Goal: Task Accomplishment & Management: Manage account settings

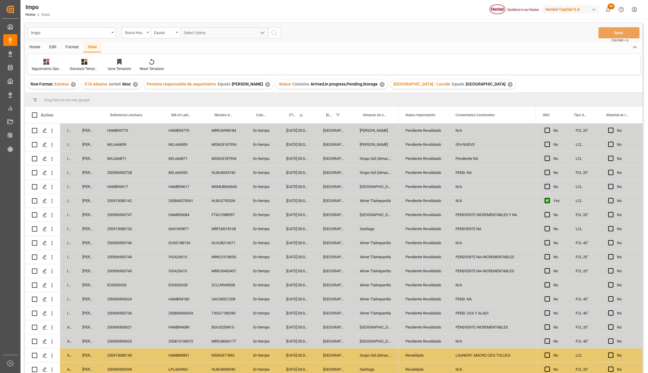
scroll to position [39, 0]
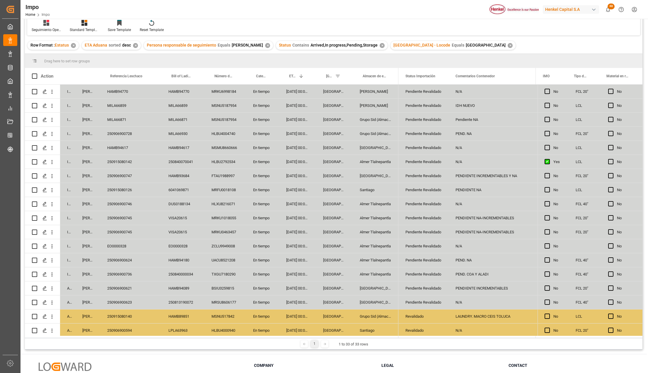
click at [119, 146] on div "HAMB94617" at bounding box center [130, 148] width 61 height 14
click at [119, 146] on div "HAMB94617" at bounding box center [130, 151] width 61 height 20
click at [119, 146] on input "HAMB94617" at bounding box center [131, 151] width 52 height 11
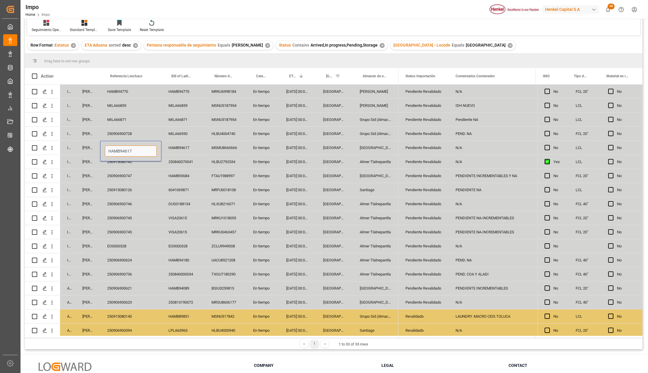
paste input "250915080143"
type input "250915080143"
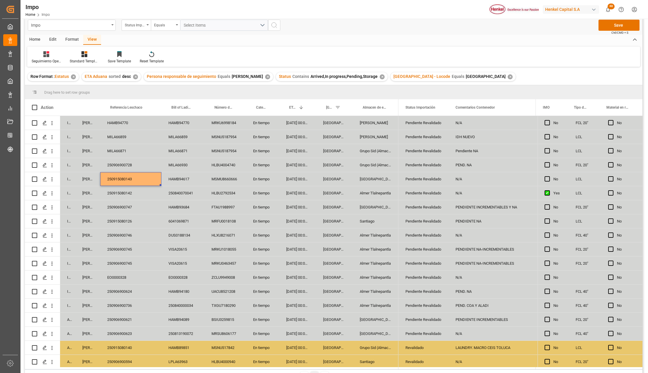
scroll to position [0, 0]
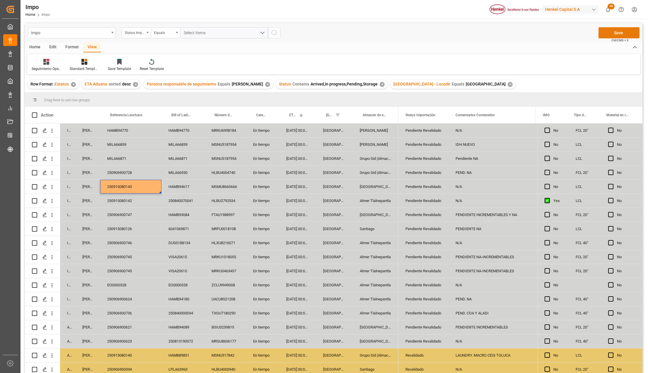
click at [624, 35] on button "Save" at bounding box center [618, 32] width 41 height 11
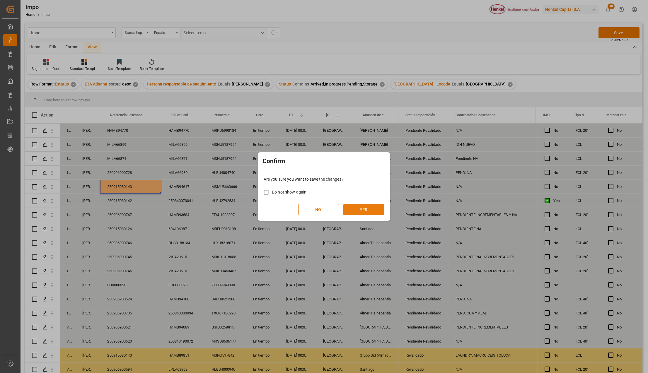
click at [373, 215] on button "YES" at bounding box center [363, 209] width 41 height 11
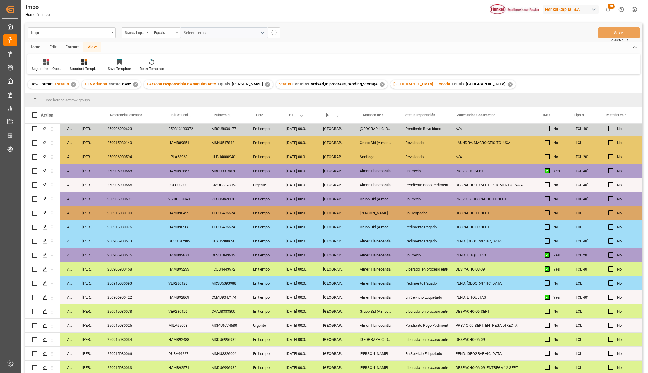
scroll to position [87, 0]
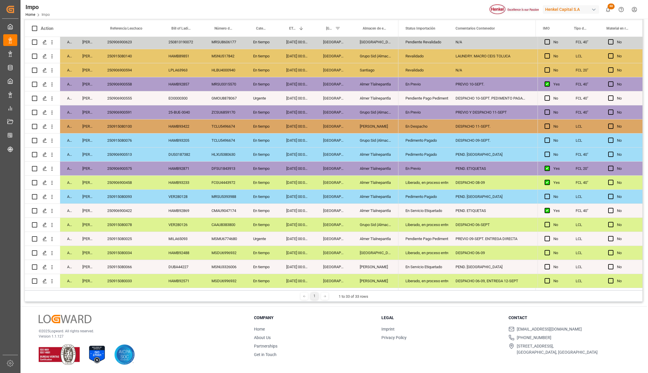
click at [303, 227] on div "[DATE] 00:00:00" at bounding box center [297, 225] width 37 height 14
click at [407, 218] on div "Liberado, en proceso entrega" at bounding box center [423, 224] width 36 height 13
click at [421, 177] on div "Liberado, en proceso entrega" at bounding box center [423, 182] width 36 height 13
click at [111, 178] on div "250906900458" at bounding box center [130, 183] width 61 height 14
click at [434, 185] on icon "open menu" at bounding box center [437, 186] width 7 height 7
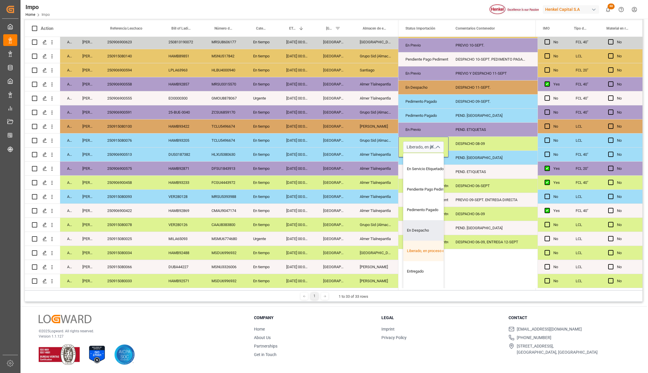
scroll to position [53, 0]
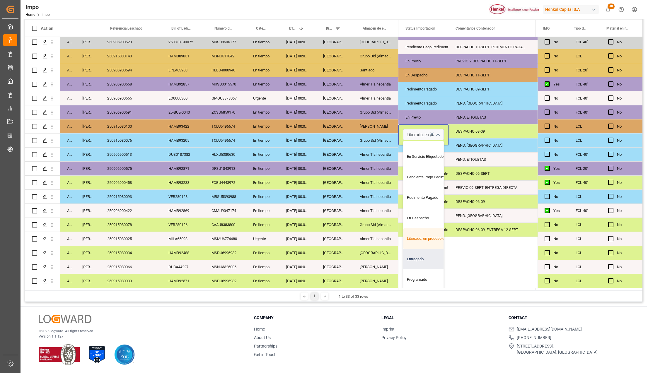
click at [421, 255] on div "Entregado" at bounding box center [430, 259] width 55 height 20
type input "Entregado"
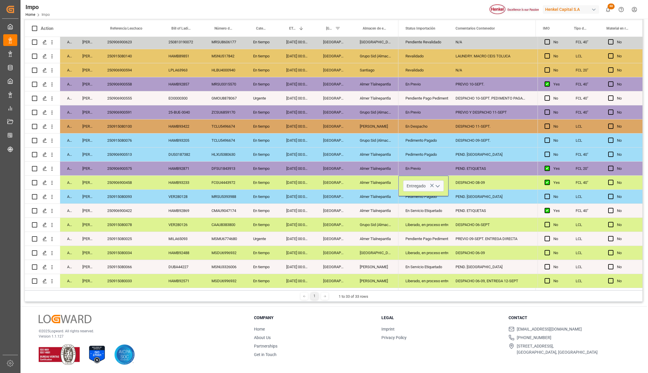
scroll to position [0, 0]
click at [421, 261] on div "En Servicio Etiquetado" at bounding box center [423, 266] width 36 height 13
click at [471, 180] on div "DESPACHO 08-09" at bounding box center [491, 183] width 86 height 14
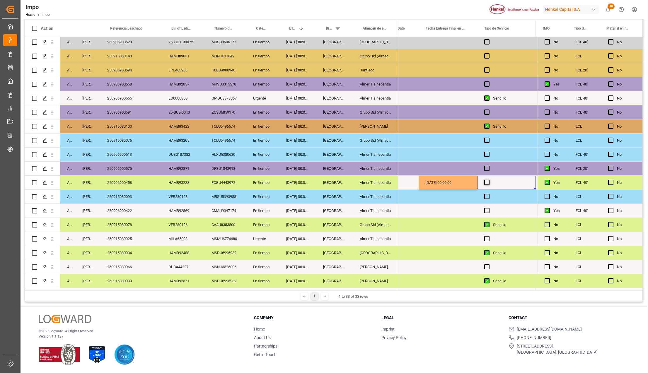
click at [486, 180] on span "Press SPACE to select this row." at bounding box center [486, 182] width 5 height 5
click at [488, 180] on input "Press SPACE to select this row." at bounding box center [488, 180] width 0 height 0
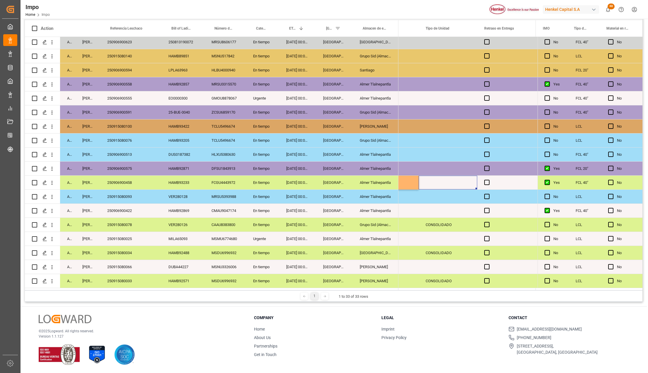
click at [430, 176] on div "Press SPACE to select this row." at bounding box center [447, 183] width 59 height 14
click at [433, 181] on div "Press SPACE to select this row." at bounding box center [447, 183] width 59 height 14
click at [437, 219] on div "CONSOLIDADO" at bounding box center [447, 225] width 59 height 14
click at [429, 181] on div "Press SPACE to select this row." at bounding box center [447, 183] width 59 height 14
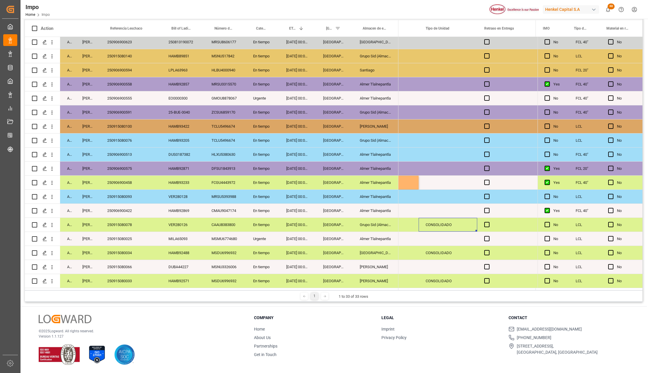
click at [429, 181] on div "Press SPACE to select this row." at bounding box center [447, 183] width 59 height 14
click at [429, 182] on input "Press SPACE to select this row." at bounding box center [447, 185] width 49 height 11
type input "CONTENEDOR"
click at [483, 181] on div "Press SPACE to select this row." at bounding box center [506, 183] width 59 height 14
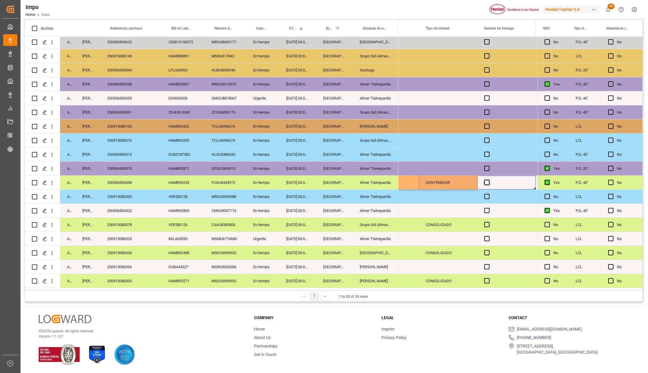
click at [484, 181] on span "Press SPACE to select this row." at bounding box center [486, 182] width 5 height 5
click at [488, 180] on input "Press SPACE to select this row." at bounding box center [488, 180] width 0 height 0
click at [470, 195] on div "Press SPACE to select this row." at bounding box center [447, 197] width 59 height 14
click at [487, 181] on span "Press SPACE to select this row." at bounding box center [486, 182] width 5 height 5
click at [488, 180] on input "Press SPACE to select this row." at bounding box center [488, 180] width 0 height 0
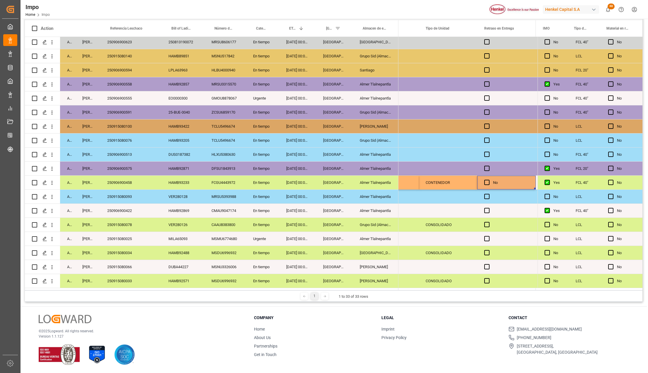
click at [469, 183] on div "CONTENEDOR" at bounding box center [447, 183] width 59 height 14
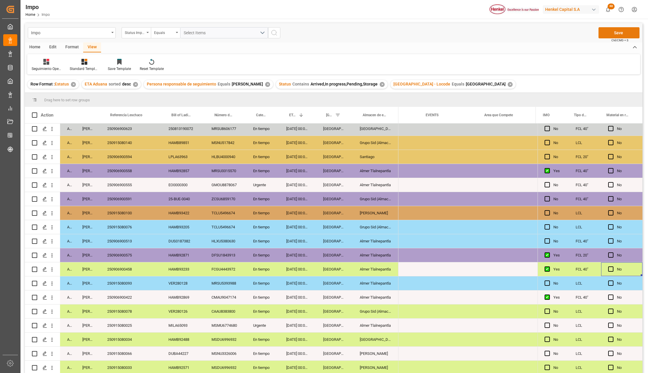
click at [618, 33] on button "Save" at bounding box center [618, 32] width 41 height 11
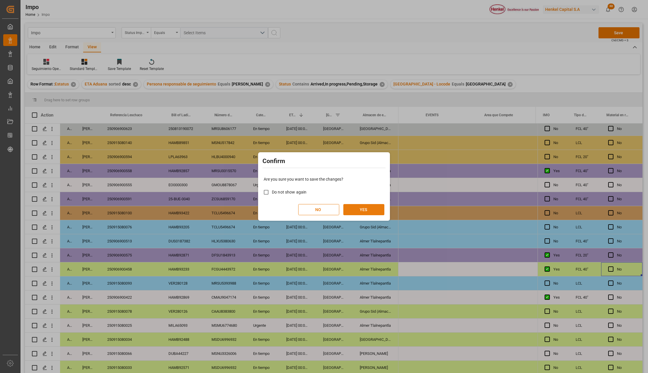
click at [367, 212] on button "YES" at bounding box center [363, 209] width 41 height 11
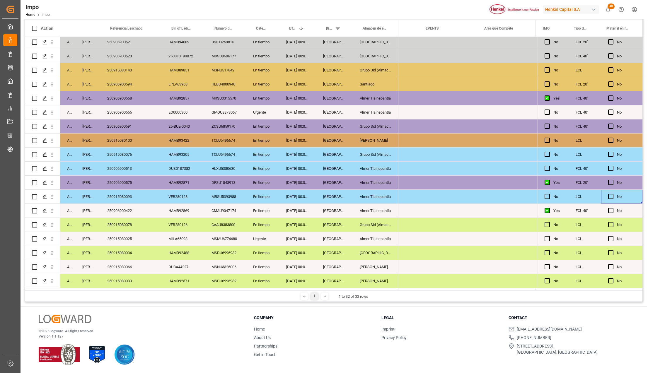
click at [324, 225] on div "[GEOGRAPHIC_DATA]" at bounding box center [334, 225] width 37 height 14
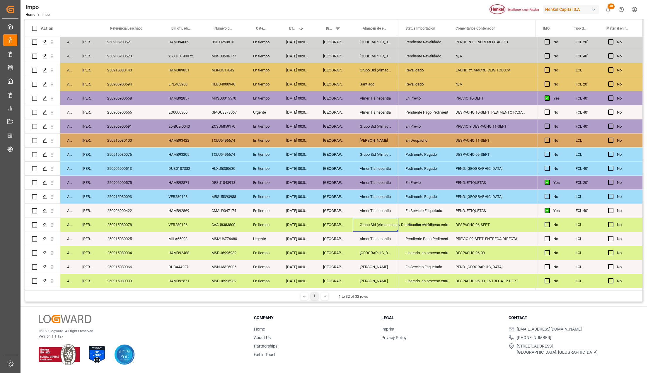
click at [128, 225] on div "250915080078" at bounding box center [130, 225] width 61 height 14
click at [429, 224] on div "Liberado, en proceso entrega" at bounding box center [423, 224] width 36 height 13
click at [439, 225] on icon "open menu" at bounding box center [437, 228] width 7 height 7
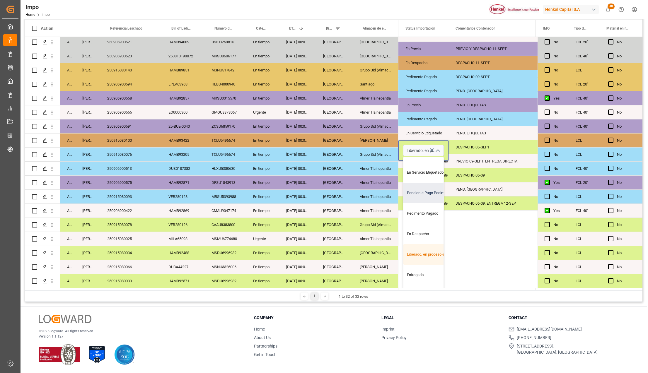
scroll to position [78, 0]
click at [421, 270] on div "Entregado" at bounding box center [430, 274] width 55 height 20
type input "Entregado"
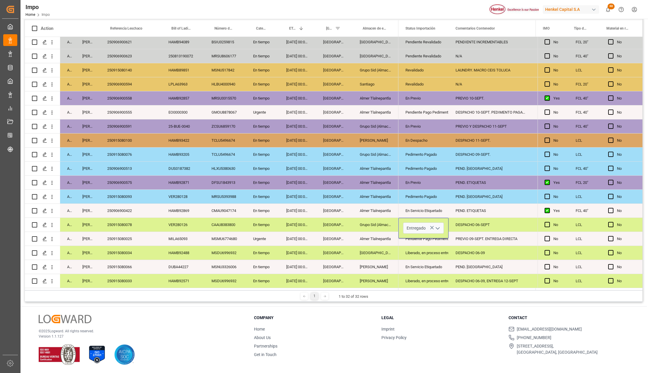
scroll to position [0, 0]
click at [463, 260] on div "PEND. [GEOGRAPHIC_DATA]" at bounding box center [491, 267] width 86 height 14
click at [471, 225] on div "DESPACHO 06-SEPT" at bounding box center [491, 225] width 86 height 14
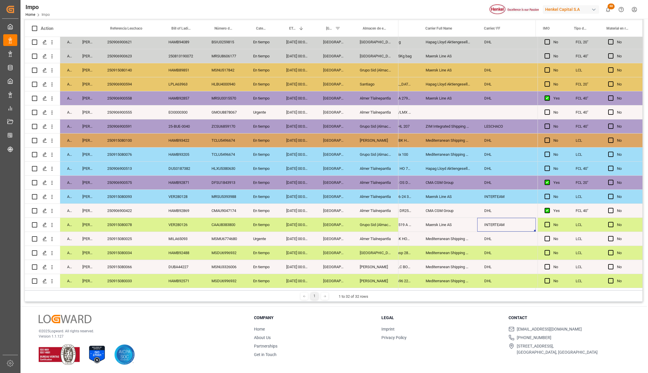
scroll to position [0, 619]
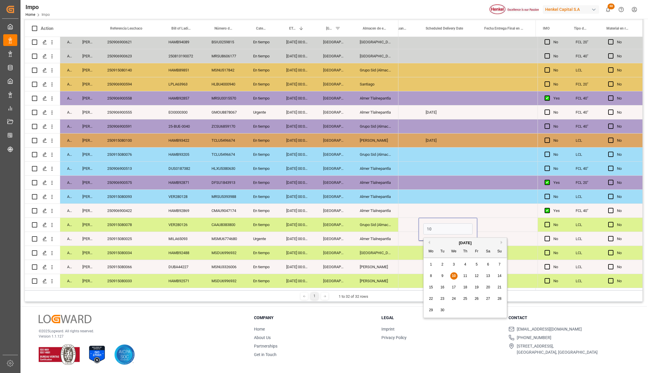
type input "1"
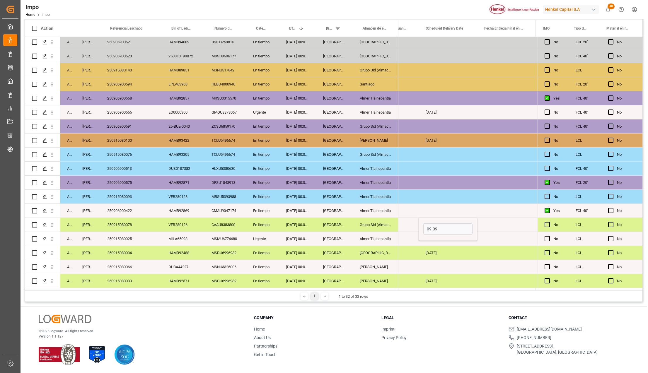
type input "[DATE]"
click at [429, 246] on div "[DATE]" at bounding box center [447, 253] width 59 height 14
click at [436, 225] on div "[DATE]" at bounding box center [447, 225] width 59 height 14
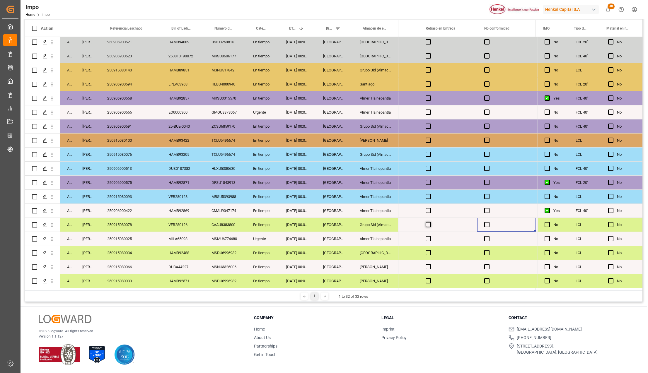
click at [429, 222] on span "Press SPACE to select this row." at bounding box center [428, 224] width 5 height 5
click at [430, 222] on input "Press SPACE to select this row." at bounding box center [430, 222] width 0 height 0
click at [430, 224] on span "Press SPACE to select this row." at bounding box center [428, 224] width 5 height 5
click at [430, 222] on input "Press SPACE to select this row." at bounding box center [430, 222] width 0 height 0
click at [450, 240] on div "Press SPACE to select this row." at bounding box center [447, 239] width 59 height 14
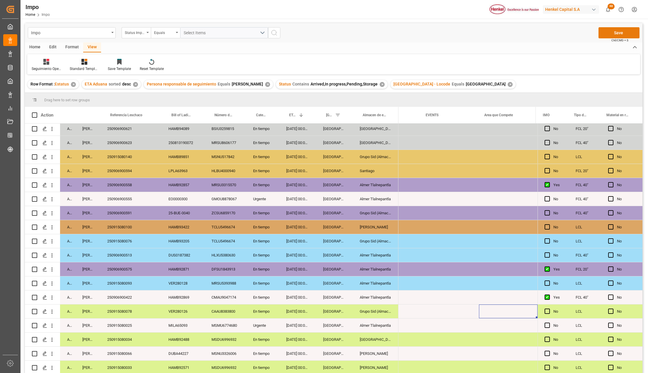
click at [613, 33] on button "Save" at bounding box center [618, 32] width 41 height 11
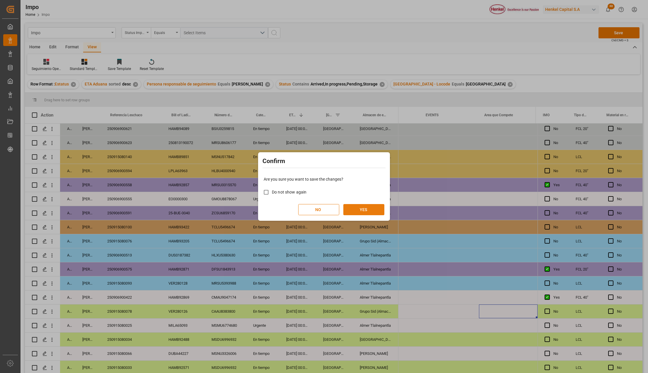
click at [379, 212] on button "YES" at bounding box center [363, 209] width 41 height 11
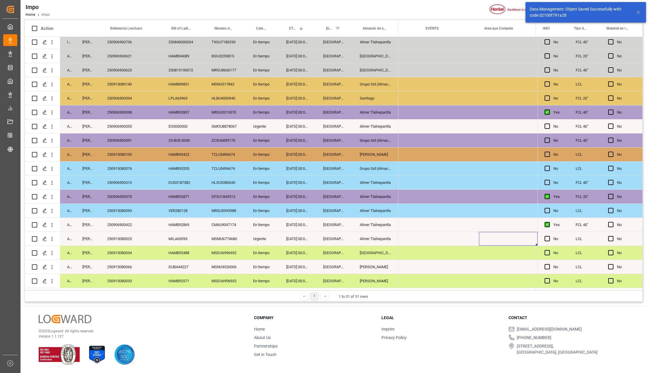
click at [635, 13] on icon at bounding box center [638, 12] width 7 height 7
click at [115, 250] on div "250915080034" at bounding box center [130, 253] width 61 height 14
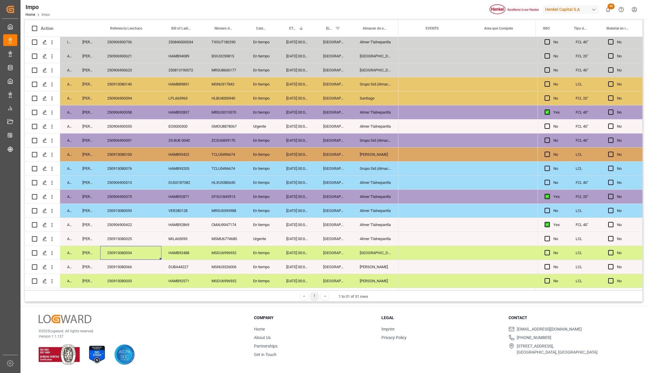
click at [375, 251] on div "[GEOGRAPHIC_DATA]" at bounding box center [376, 253] width 46 height 14
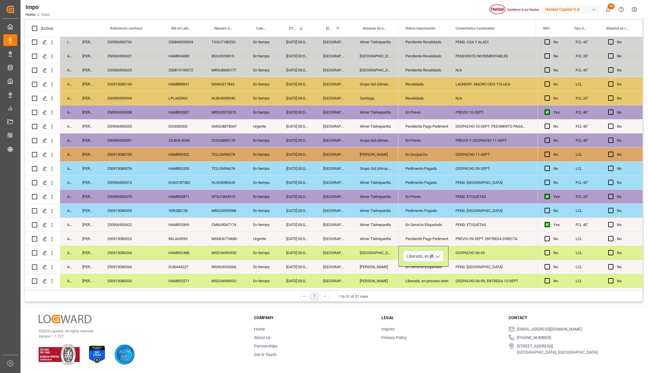
click at [435, 255] on icon "open menu" at bounding box center [437, 256] width 7 height 7
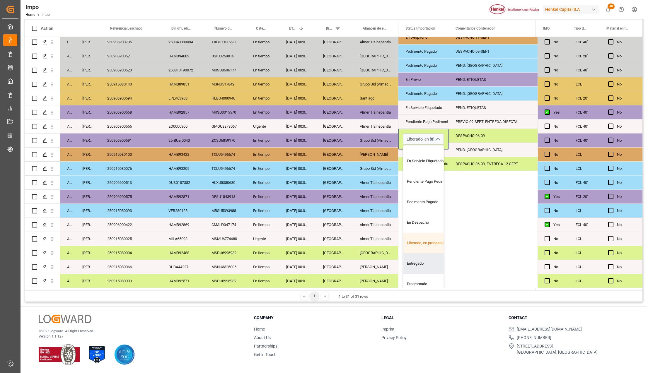
click at [418, 262] on div "Entregado" at bounding box center [430, 263] width 55 height 20
type input "Entregado"
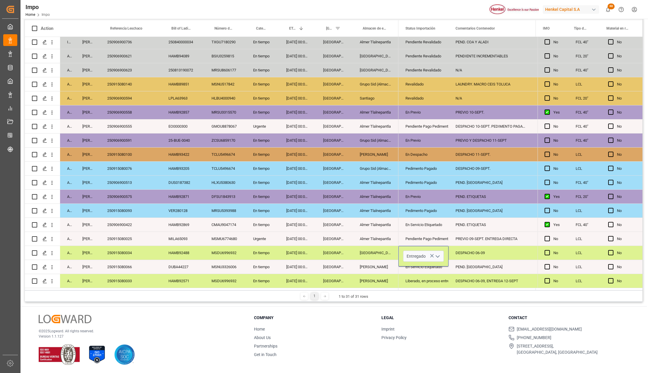
click at [413, 274] on div "Liberado, en proceso entrega" at bounding box center [423, 280] width 36 height 13
click at [474, 253] on div "DESPACHO 06-09" at bounding box center [491, 253] width 86 height 14
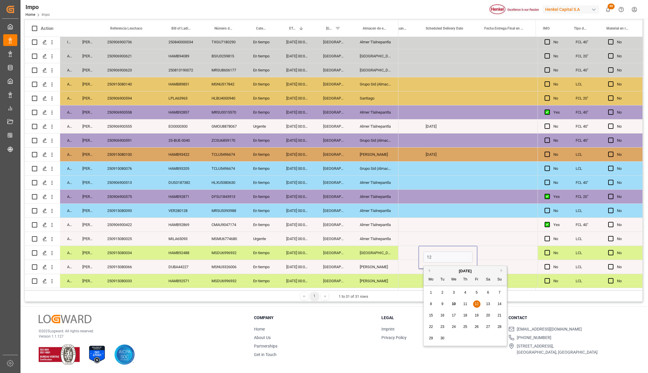
type input "1"
type input "[DATE]"
click at [386, 255] on div "[GEOGRAPHIC_DATA]" at bounding box center [376, 253] width 46 height 14
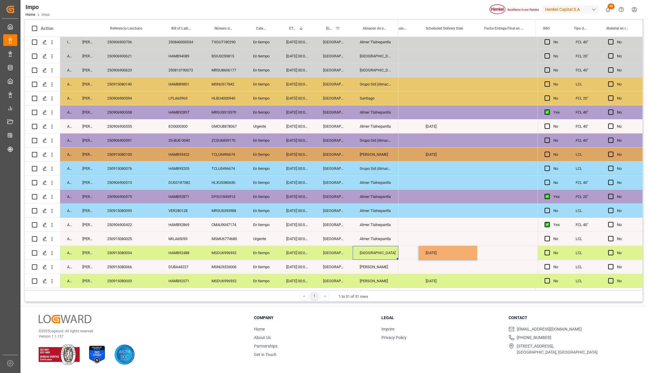
click at [439, 255] on div "[DATE]" at bounding box center [447, 253] width 59 height 14
click at [489, 250] on div "Press SPACE to select this row." at bounding box center [506, 253] width 59 height 14
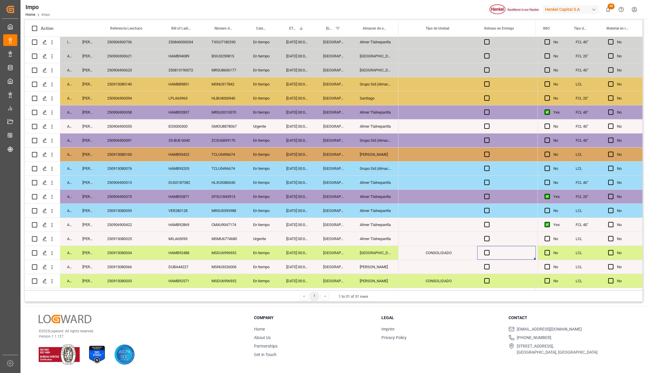
click at [489, 250] on span "Press SPACE to select this row." at bounding box center [486, 252] width 5 height 5
click at [488, 250] on input "Press SPACE to select this row." at bounding box center [488, 250] width 0 height 0
click at [490, 247] on div "Press SPACE to select this row." at bounding box center [488, 252] width 9 height 13
click at [485, 252] on span "Press SPACE to select this row." at bounding box center [486, 252] width 5 height 5
click at [488, 250] on input "Press SPACE to select this row." at bounding box center [488, 250] width 0 height 0
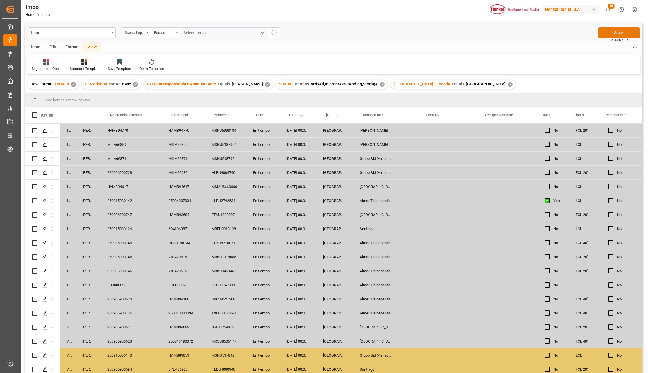
click at [619, 36] on button "Save" at bounding box center [618, 32] width 41 height 11
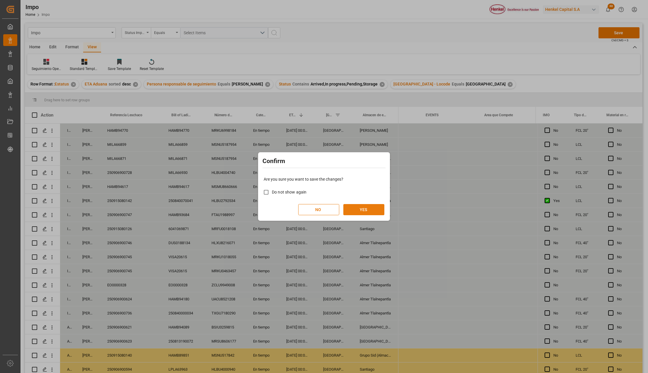
click at [377, 211] on button "YES" at bounding box center [363, 209] width 41 height 11
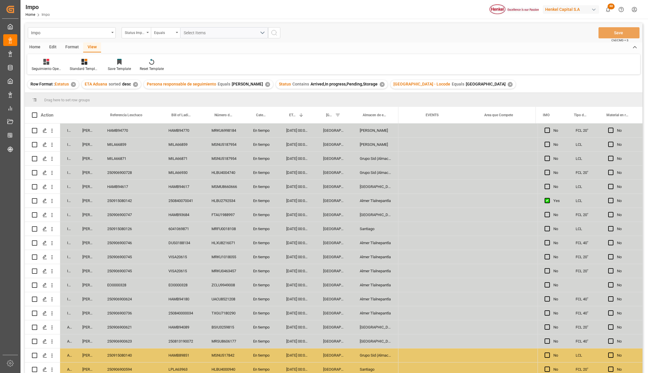
click at [171, 267] on div "VISA20615" at bounding box center [182, 271] width 43 height 14
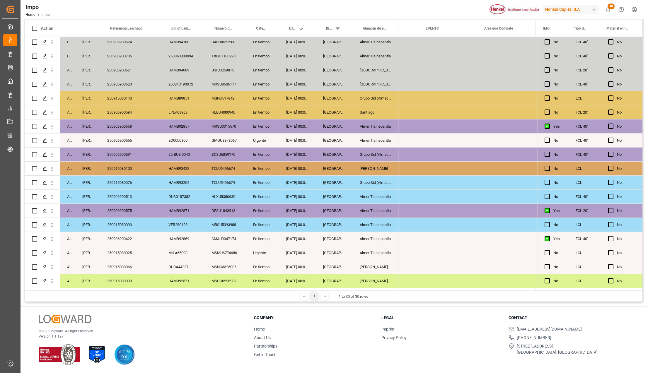
click at [264, 276] on div "En tiempo" at bounding box center [262, 281] width 33 height 14
click at [123, 279] on div "250915080033" at bounding box center [130, 281] width 61 height 14
click at [148, 246] on div "250915080025" at bounding box center [130, 253] width 61 height 14
click at [305, 248] on div "[DATE] 00:00:00" at bounding box center [297, 253] width 37 height 14
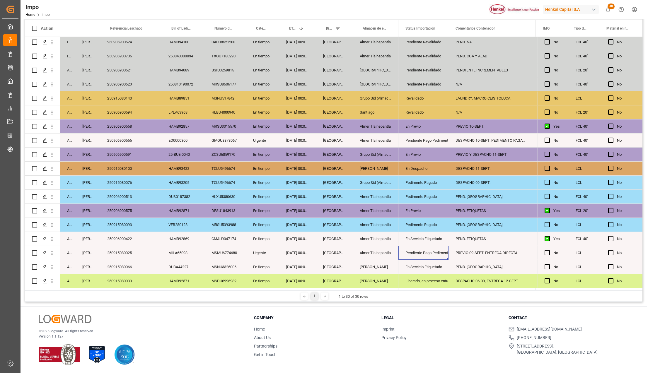
click at [419, 264] on div "En Servicio Etiquetado" at bounding box center [423, 266] width 36 height 13
click at [127, 268] on div "250915080066" at bounding box center [130, 267] width 61 height 14
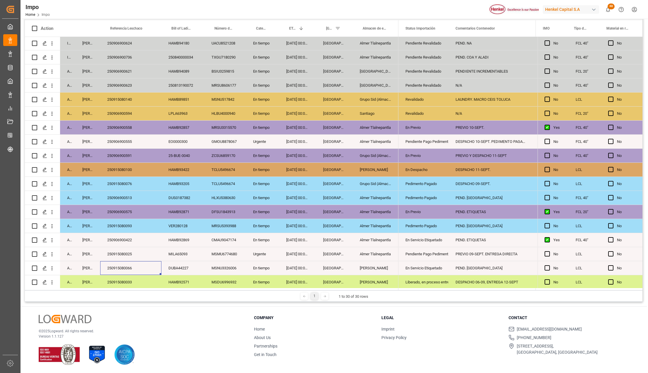
scroll to position [172, 0]
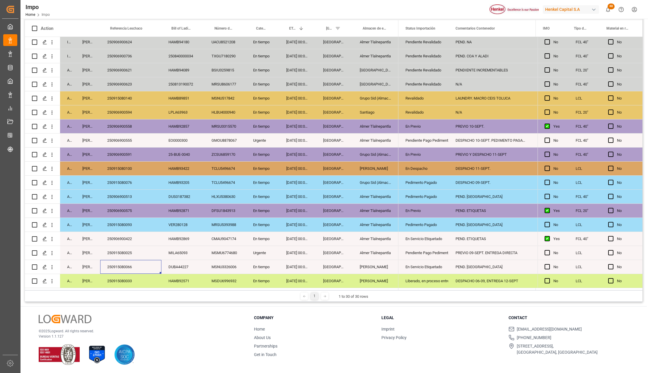
click at [110, 100] on div "250915080140" at bounding box center [130, 98] width 61 height 14
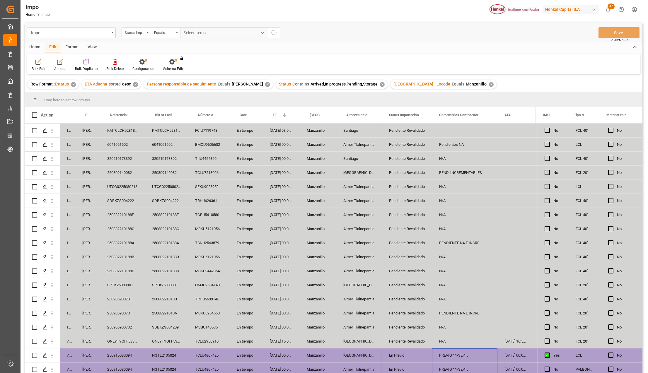
scroll to position [88, 0]
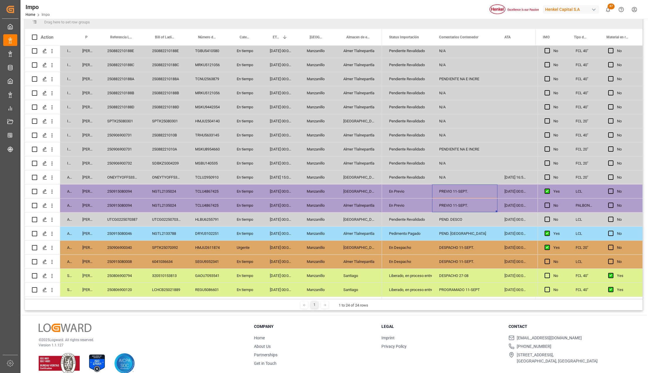
click at [459, 231] on div "PEND. [GEOGRAPHIC_DATA]" at bounding box center [464, 234] width 65 height 14
type input "DESPACHO 12-sept."
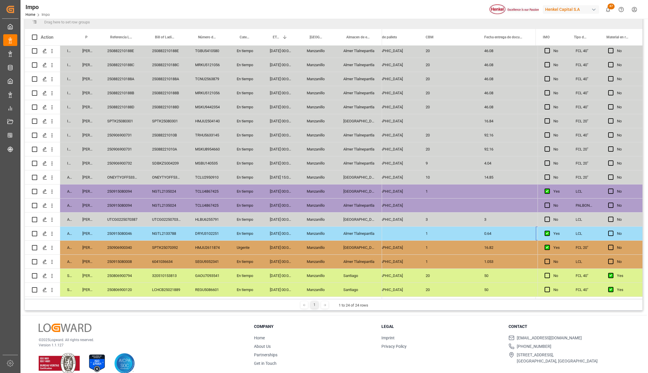
scroll to position [0, 0]
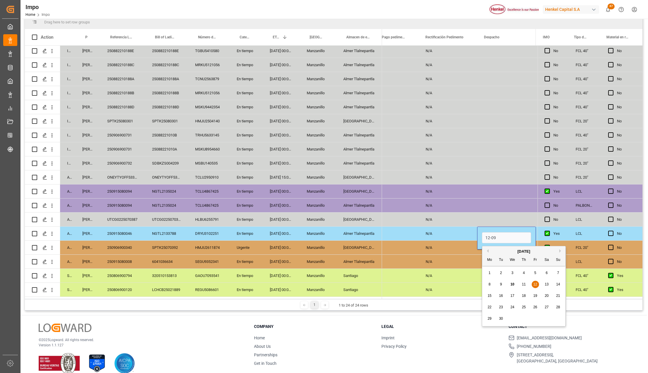
type input "[DATE]"
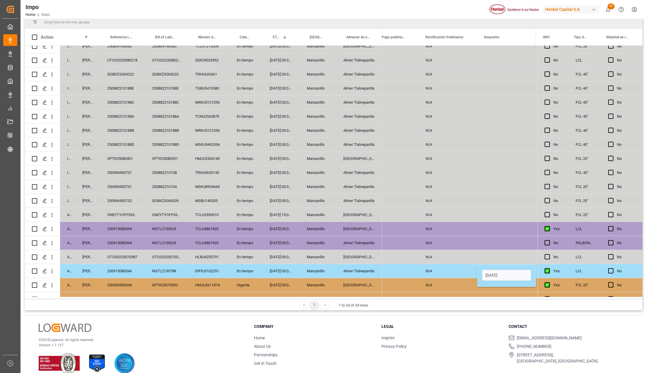
drag, startPoint x: 422, startPoint y: 263, endPoint x: 428, endPoint y: 267, distance: 7.6
click at [422, 263] on div "N/A" at bounding box center [447, 257] width 59 height 14
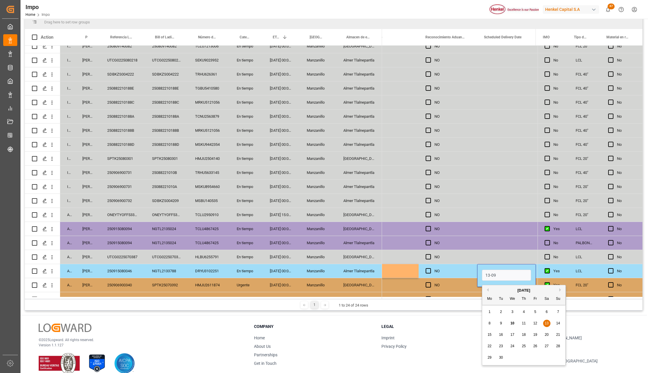
type input "13-09-2025"
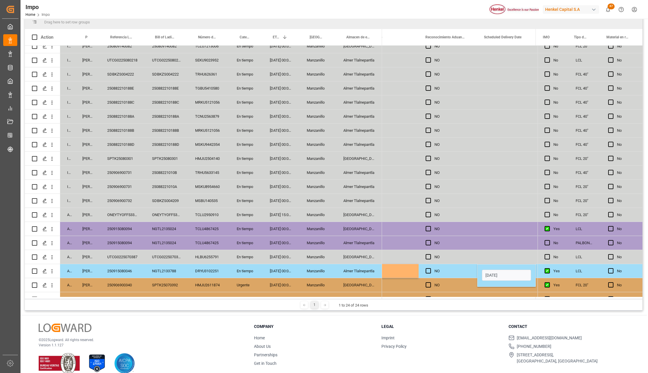
click at [373, 275] on div "Almer Tlalnepantla" at bounding box center [359, 271] width 46 height 14
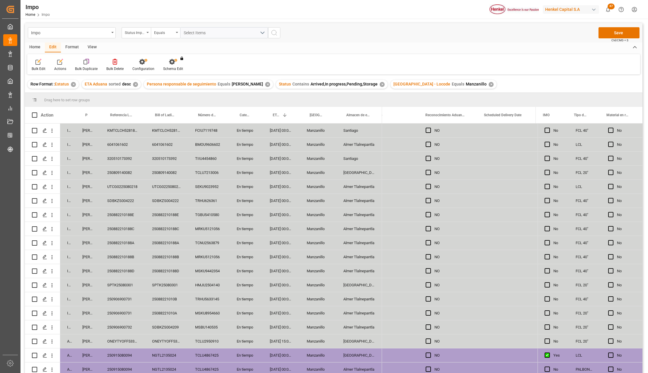
click at [614, 22] on div "Impo Status Importación Equals Select Items Save Ctrl/CMD + S Home Edit Format …" at bounding box center [333, 239] width 626 height 441
click at [615, 31] on button "Save" at bounding box center [618, 32] width 41 height 11
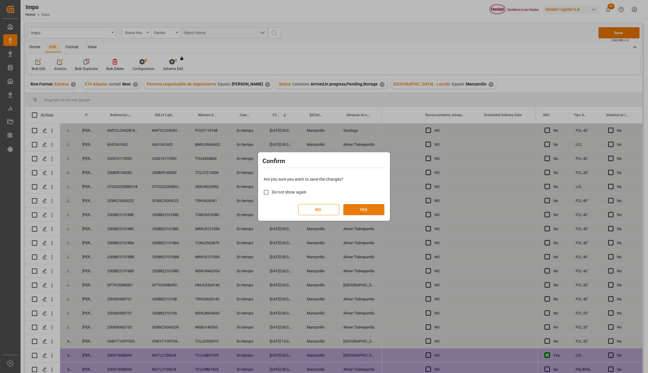
click at [367, 207] on button "YES" at bounding box center [363, 209] width 41 height 11
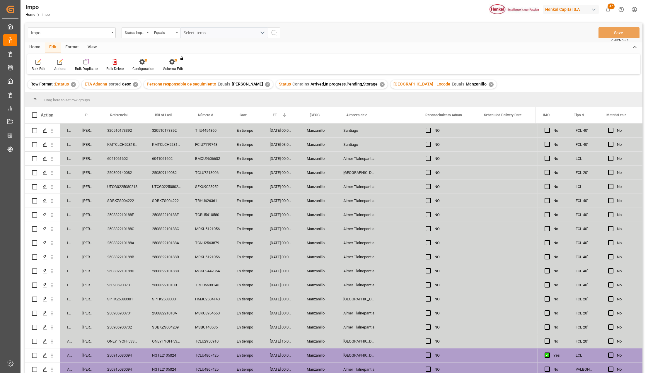
click at [119, 189] on div "UTCG0225080218" at bounding box center [122, 187] width 45 height 14
click at [119, 189] on div "UTCG0225080218" at bounding box center [122, 190] width 45 height 20
click at [119, 189] on input "UTCG0225080218" at bounding box center [122, 189] width 35 height 11
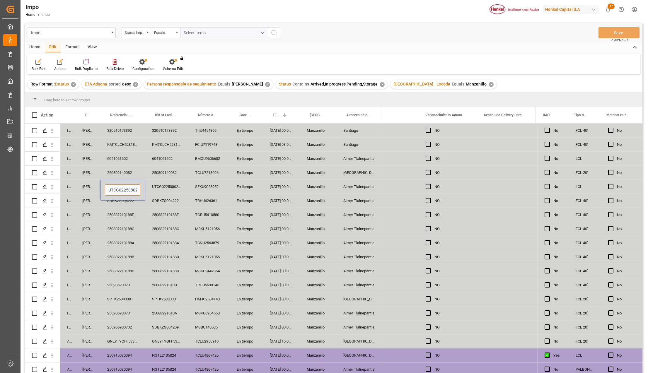
paste input "250915080144"
type input "250915080144"
click at [629, 30] on button "Save" at bounding box center [618, 32] width 41 height 11
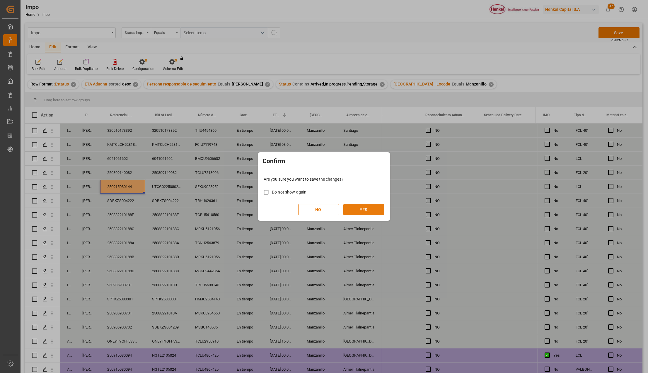
click at [367, 208] on button "YES" at bounding box center [363, 209] width 41 height 11
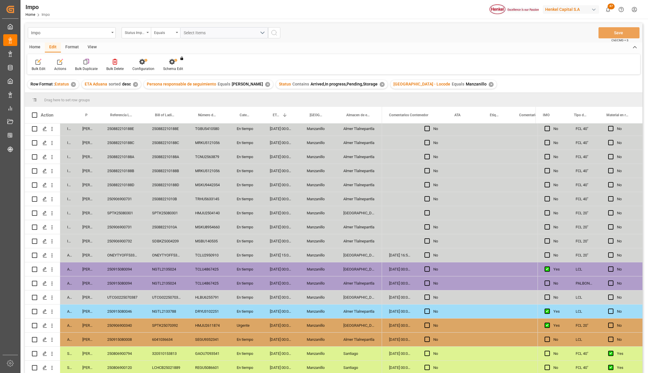
scroll to position [0, 50]
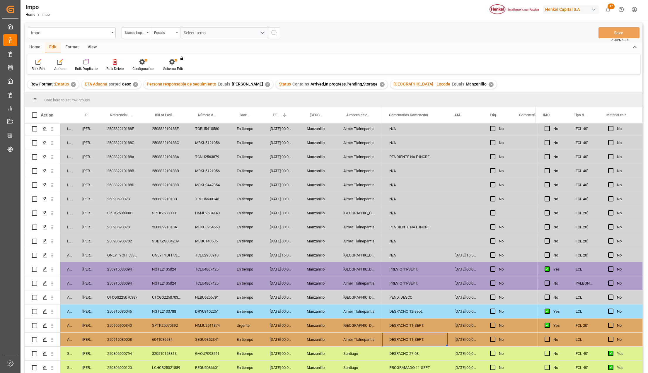
click at [421, 341] on div "DESPACHO 11-SEPT." at bounding box center [414, 340] width 65 height 14
click at [457, 338] on div "25-08-2025 00:00:00" at bounding box center [464, 340] width 35 height 14
click at [435, 338] on div "DESPACHO 11-SEPT." at bounding box center [414, 340] width 65 height 14
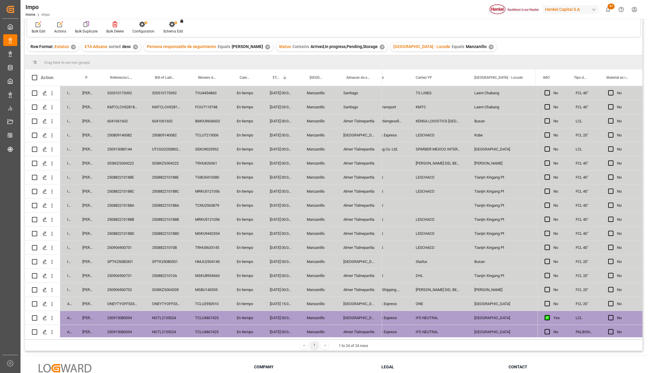
scroll to position [0, 0]
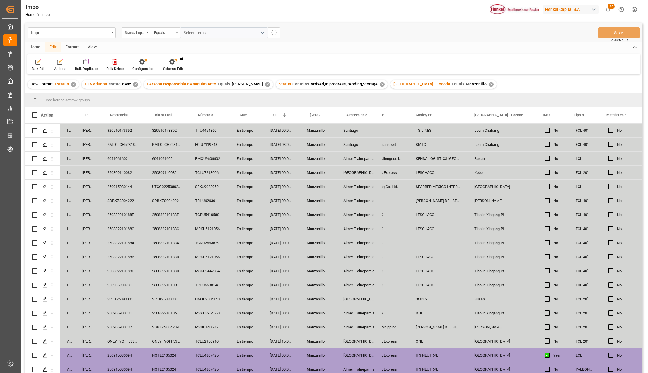
click at [194, 246] on div "TCNU2563879" at bounding box center [209, 243] width 42 height 14
click at [176, 191] on div "UTCG0225080218" at bounding box center [166, 187] width 43 height 14
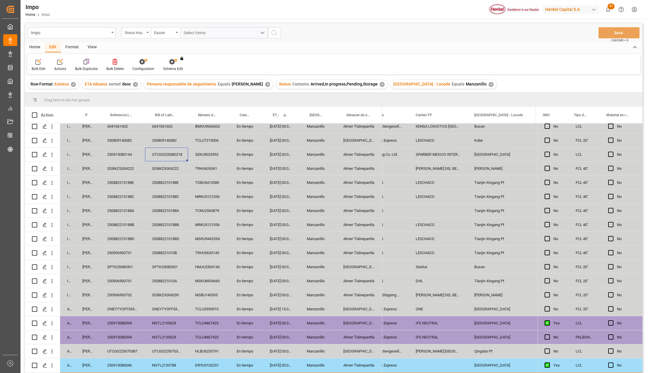
scroll to position [88, 0]
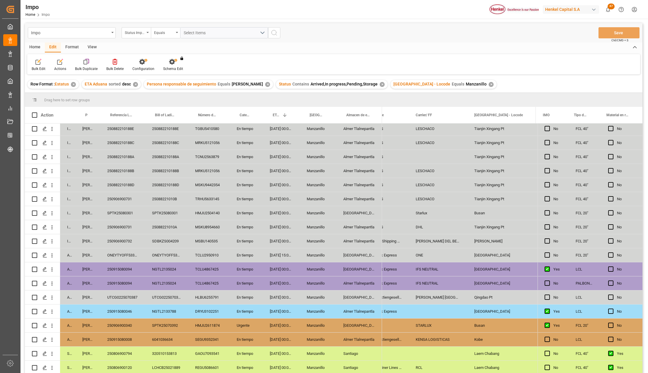
click at [128, 252] on div "ONEYTYOFF5333400" at bounding box center [122, 255] width 45 height 14
click at [128, 253] on input "ONEYTYOFF5333400" at bounding box center [122, 258] width 35 height 11
type input "250906900729"
click at [395, 252] on div "Ocean Network Express" at bounding box center [379, 255] width 59 height 14
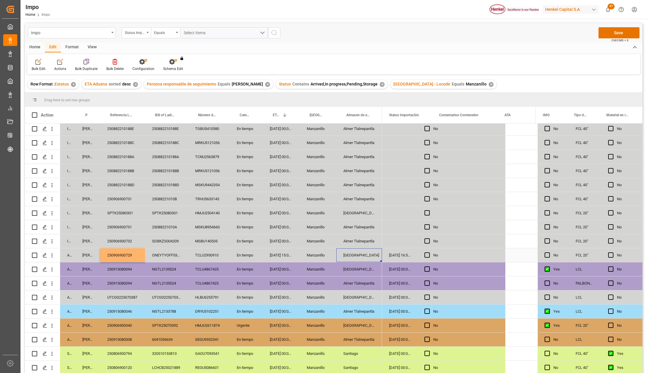
scroll to position [0, 0]
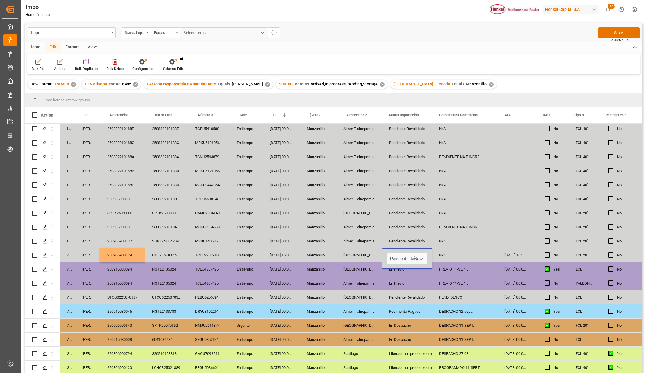
click at [422, 256] on icon "open menu" at bounding box center [421, 258] width 7 height 7
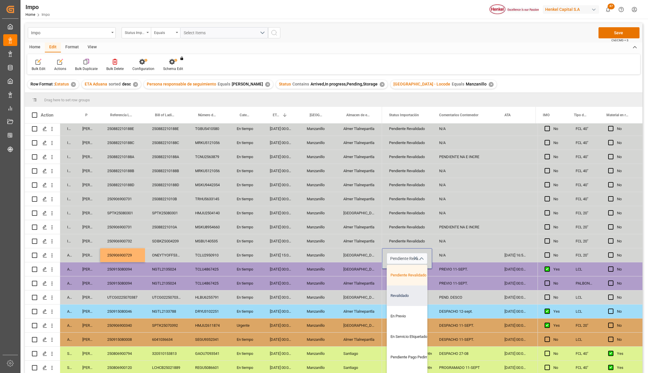
click at [397, 295] on div "Revalidado" at bounding box center [414, 296] width 55 height 20
type input "Revalidado"
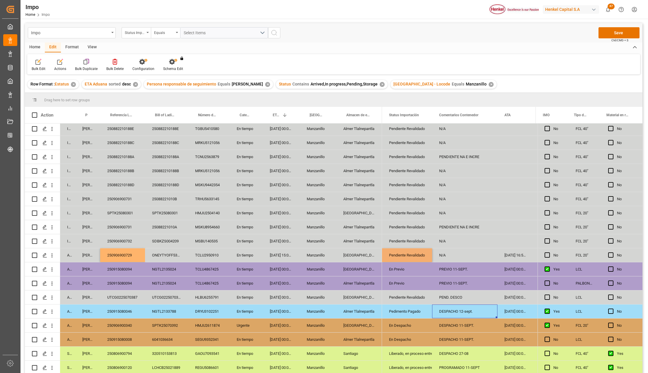
drag, startPoint x: 453, startPoint y: 313, endPoint x: 453, endPoint y: 246, distance: 67.1
click at [454, 310] on div "DESPACHO 12-sept." at bounding box center [464, 312] width 65 height 14
click at [445, 258] on div "N/A" at bounding box center [464, 255] width 65 height 14
click at [445, 258] on input "N/A" at bounding box center [465, 258] width 56 height 11
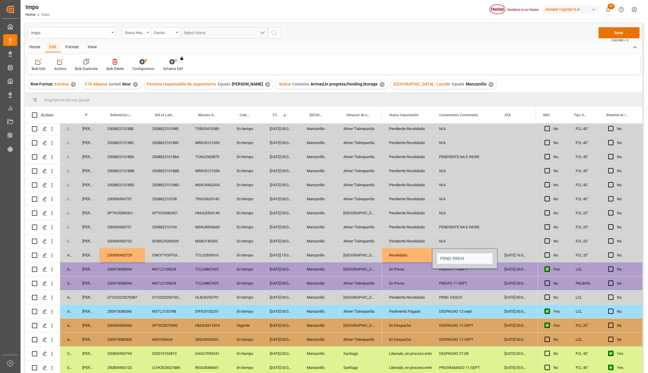
type input "PEND. PREVIO"
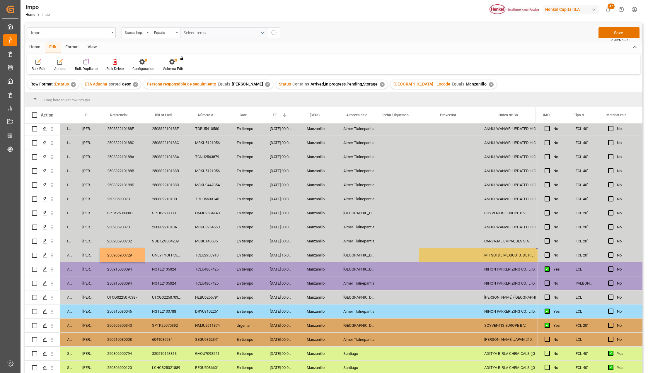
scroll to position [0, 246]
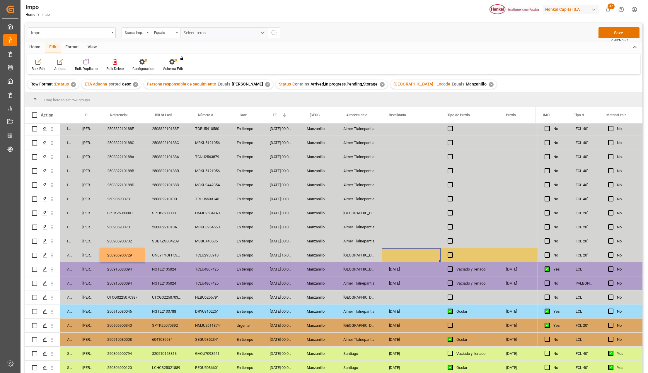
click at [432, 254] on div "Press SPACE to select this row." at bounding box center [411, 255] width 59 height 14
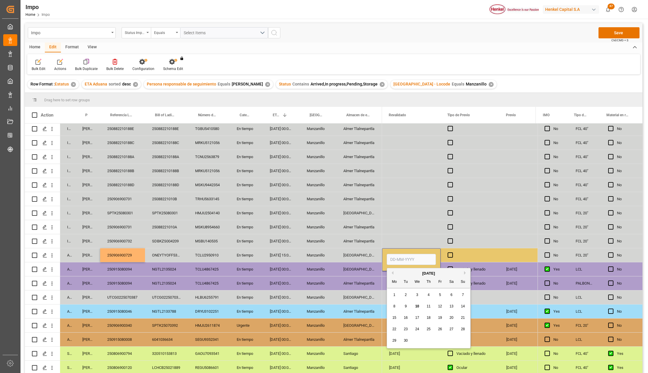
click at [421, 260] on input "Press SPACE to select this row." at bounding box center [411, 259] width 49 height 11
type input "[DATE]"
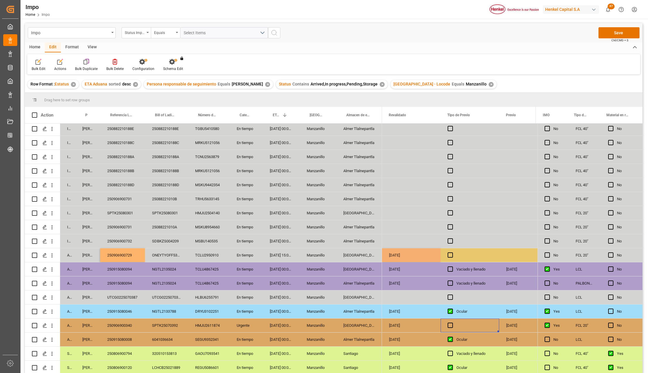
click at [440, 319] on div "Press SPACE to select this row." at bounding box center [469, 326] width 59 height 14
click at [449, 253] on span "Press SPACE to select this row." at bounding box center [449, 254] width 5 height 5
click at [452, 252] on input "Press SPACE to select this row." at bounding box center [452, 252] width 0 height 0
drag, startPoint x: 619, startPoint y: 26, endPoint x: 618, endPoint y: 29, distance: 3.1
click at [619, 28] on div "Impo Status Importación Equals Select Items Save Ctrl/CMD + S" at bounding box center [333, 32] width 617 height 19
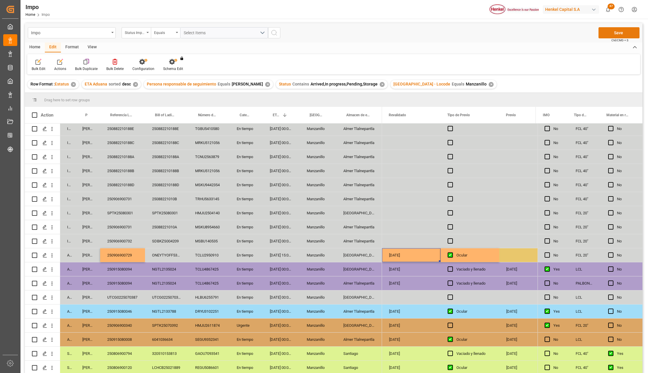
click at [618, 29] on button "Save" at bounding box center [618, 32] width 41 height 11
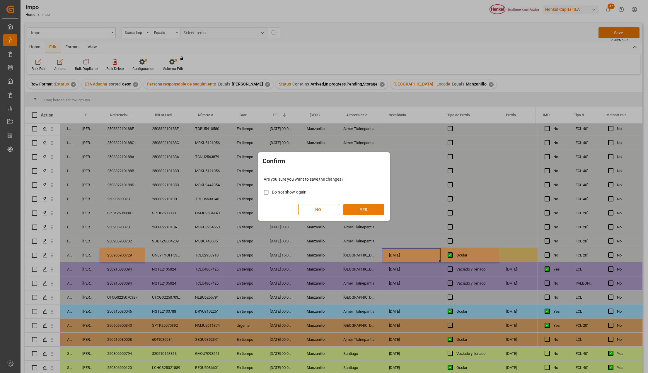
click at [370, 211] on button "YES" at bounding box center [363, 209] width 41 height 11
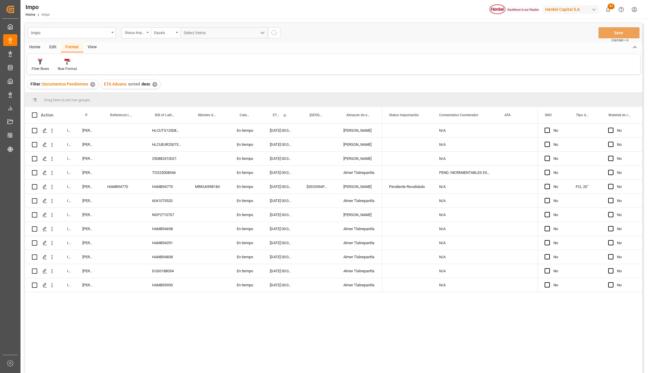
click at [90, 84] on div "✕" at bounding box center [92, 84] width 5 height 5
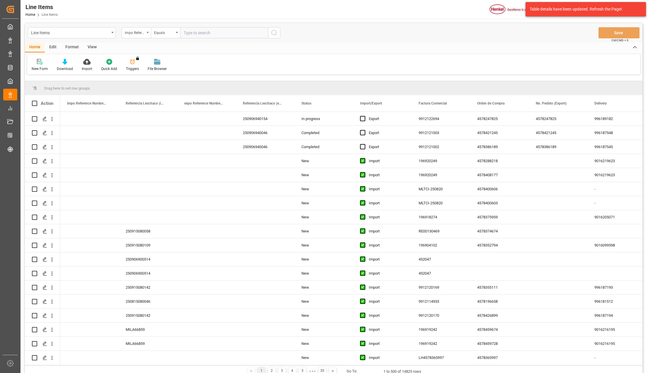
click at [542, 44] on div "Home Edit Format View" at bounding box center [333, 47] width 617 height 10
